Goal: Task Accomplishment & Management: Use online tool/utility

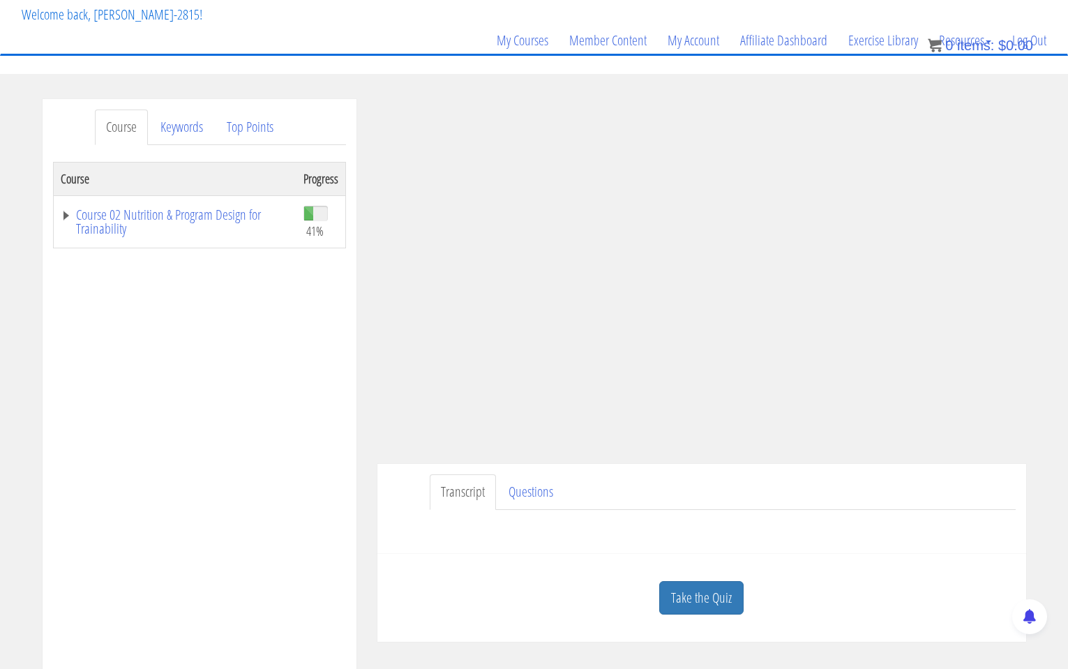
scroll to position [127, 0]
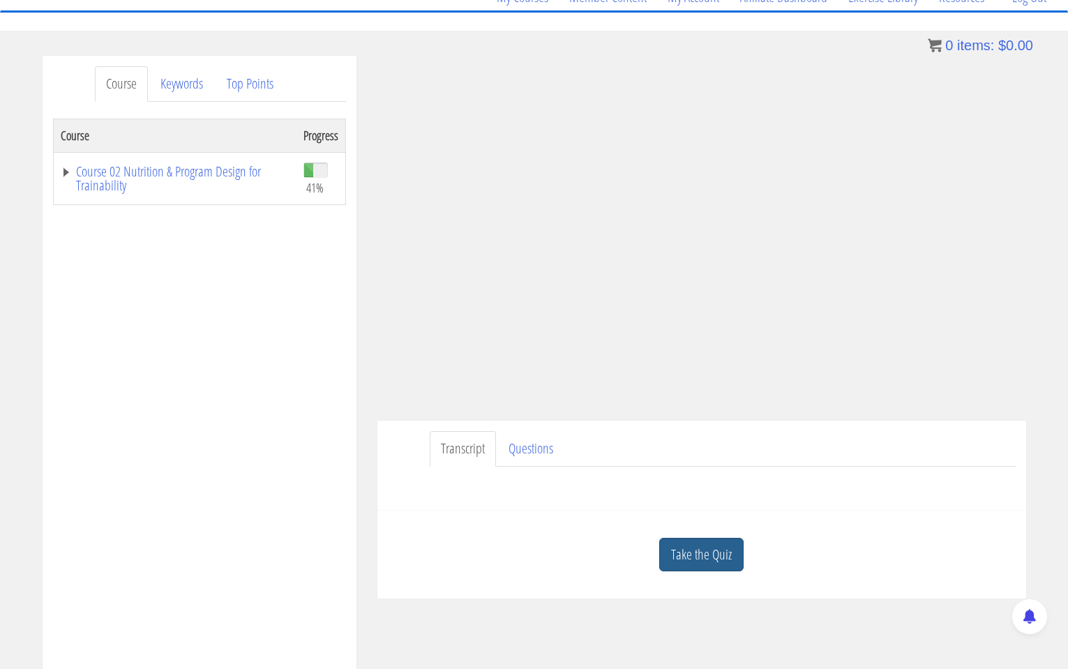
click at [717, 466] on link "Take the Quiz" at bounding box center [701, 555] width 84 height 34
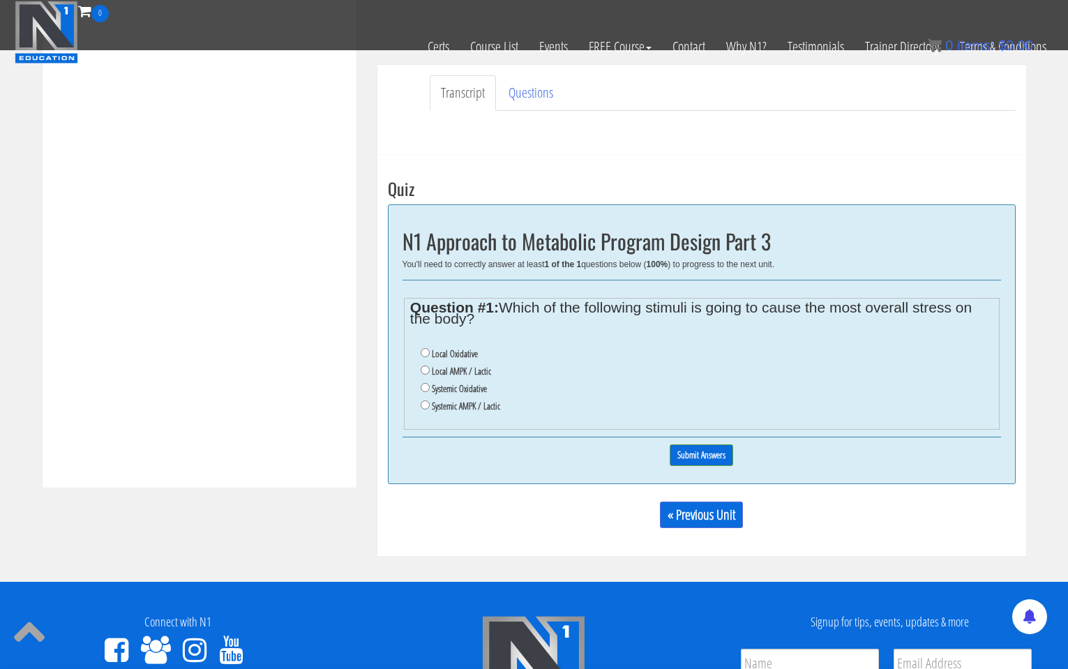
scroll to position [404, 0]
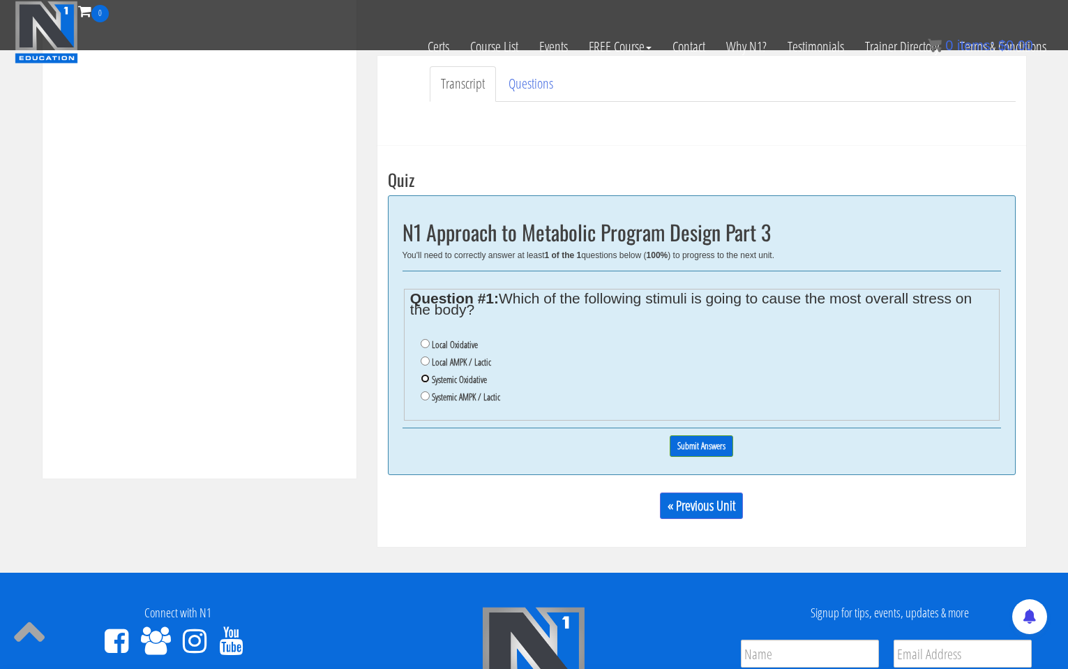
click at [423, 382] on input "Systemic Oxidative" at bounding box center [425, 378] width 9 height 9
radio input "true"
click at [717, 451] on input "Submit Answers" at bounding box center [701, 446] width 63 height 22
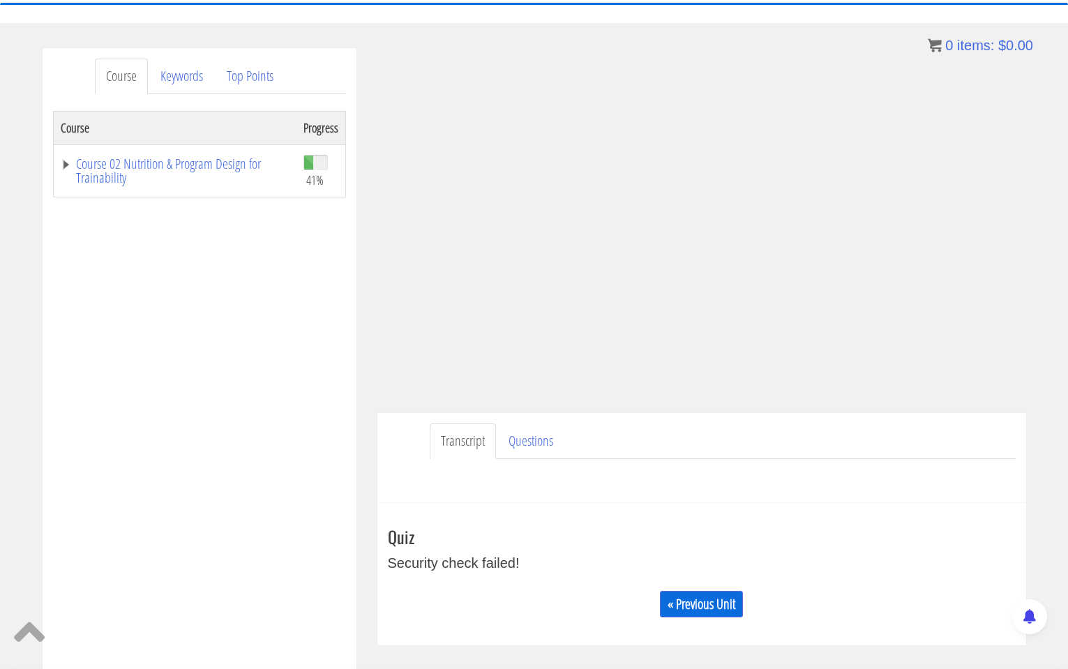
scroll to position [227, 0]
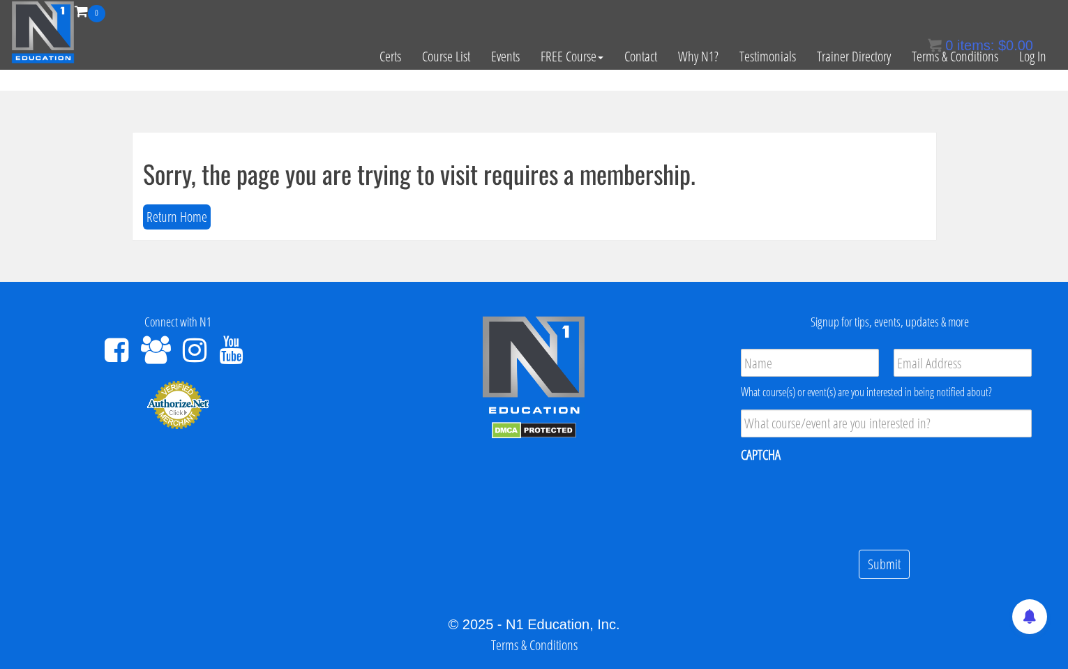
click at [1031, 53] on div "0 items: $ 0.00" at bounding box center [980, 45] width 105 height 21
click at [1028, 56] on link "Log In" at bounding box center [1033, 56] width 48 height 68
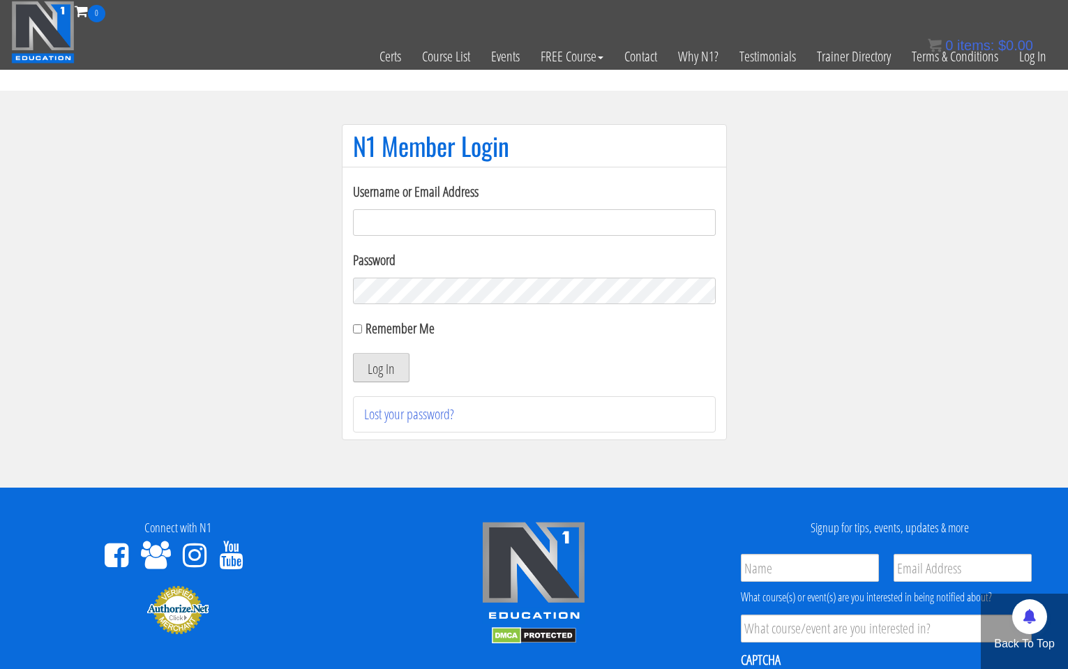
type input "kortney.riedy-2815"
click at [385, 361] on button "Log In" at bounding box center [381, 367] width 57 height 29
